Goal: Find specific page/section: Find specific page/section

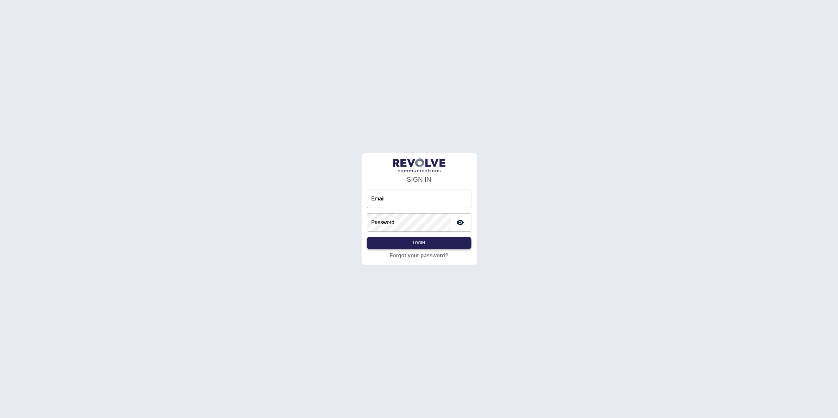
type input "**********"
click at [446, 237] on button "Login" at bounding box center [419, 243] width 105 height 12
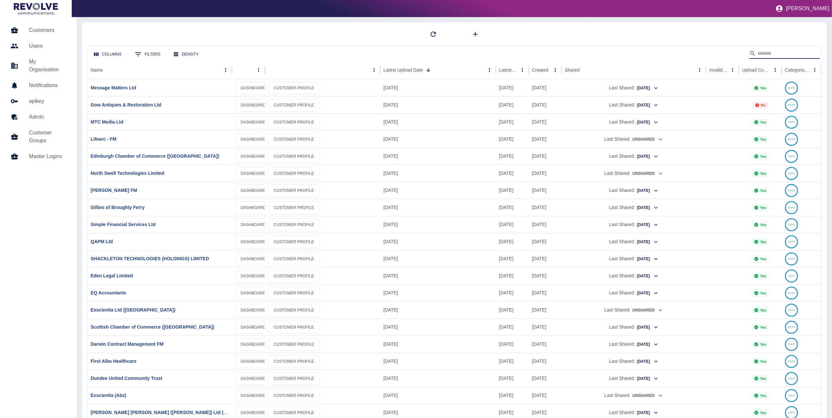
click at [787, 53] on input "Search" at bounding box center [783, 53] width 53 height 11
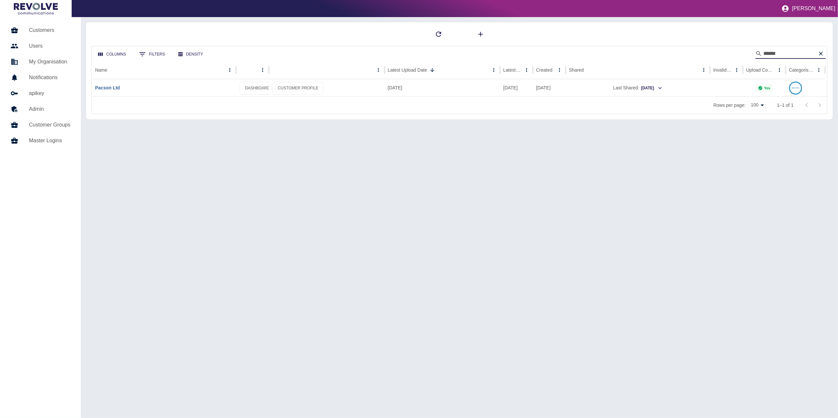
type input "******"
click at [111, 90] on link "Pacson Ltd" at bounding box center [107, 87] width 25 height 5
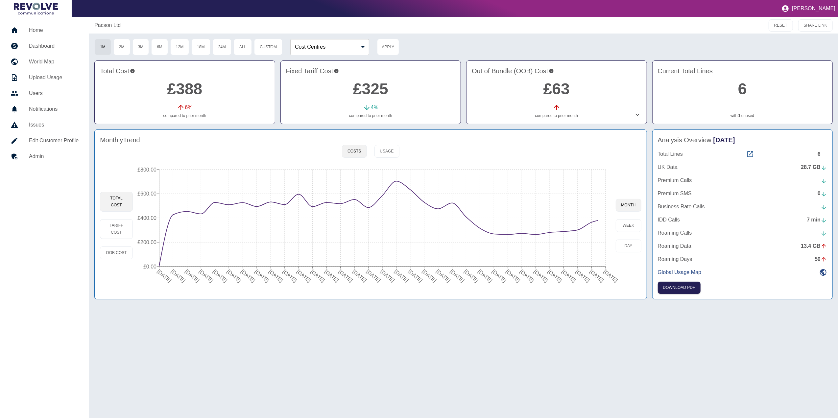
click at [752, 153] on icon at bounding box center [750, 154] width 6 height 6
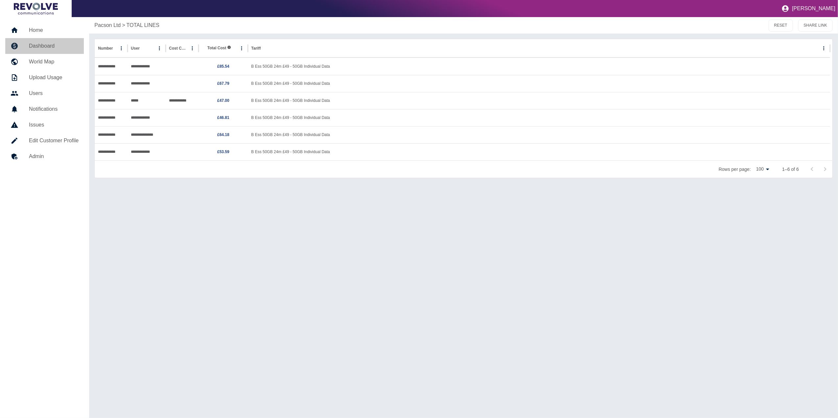
click at [46, 49] on h5 "Dashboard" at bounding box center [54, 46] width 50 height 8
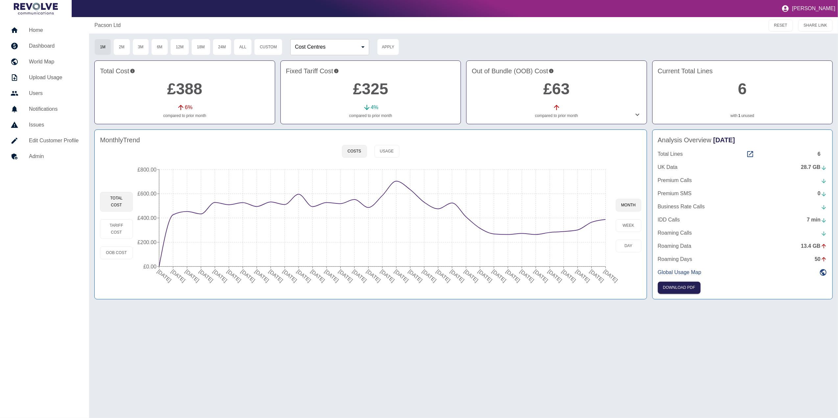
click at [744, 157] on div "Total Lines 6" at bounding box center [742, 154] width 169 height 8
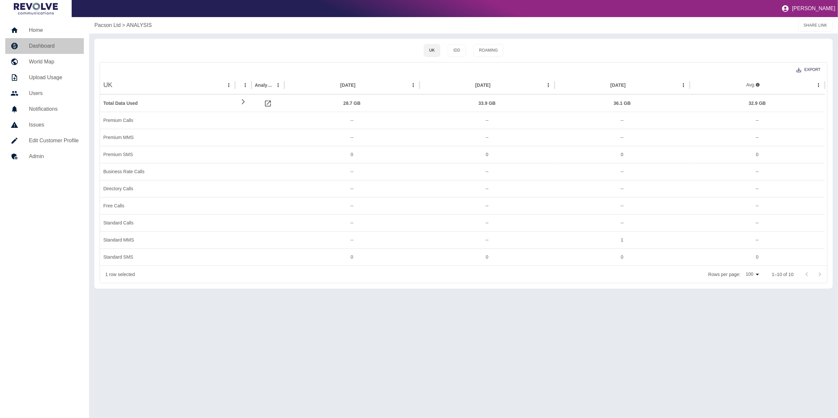
click at [45, 40] on link "Dashboard" at bounding box center [44, 46] width 79 height 16
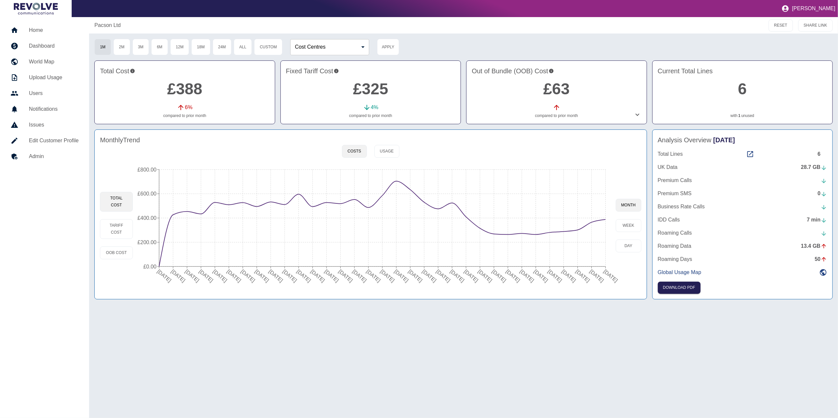
click at [750, 150] on div "Analysis Overview [DATE] Total Lines 6 UK Data 28.7 GB Premium Calls Premium SM…" at bounding box center [742, 215] width 181 height 170
click at [750, 154] on icon at bounding box center [750, 154] width 8 height 8
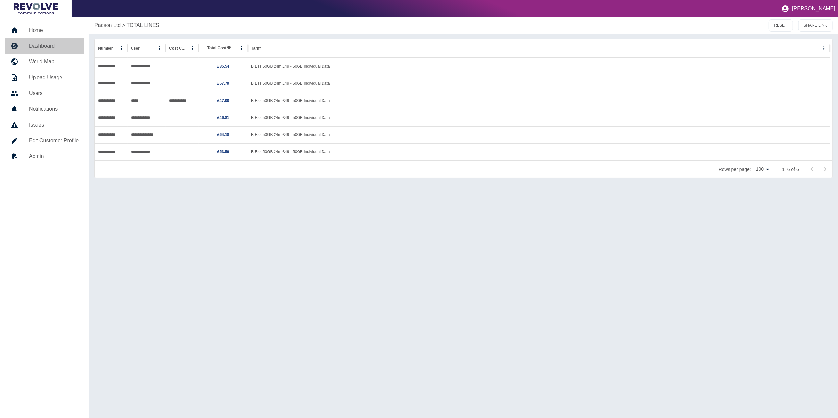
click at [32, 46] on h5 "Dashboard" at bounding box center [54, 46] width 50 height 8
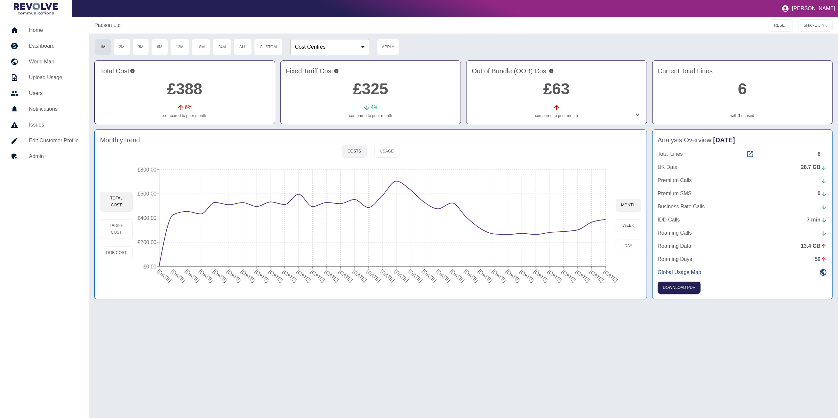
click at [749, 156] on icon at bounding box center [750, 154] width 8 height 8
